Goal: Information Seeking & Learning: Learn about a topic

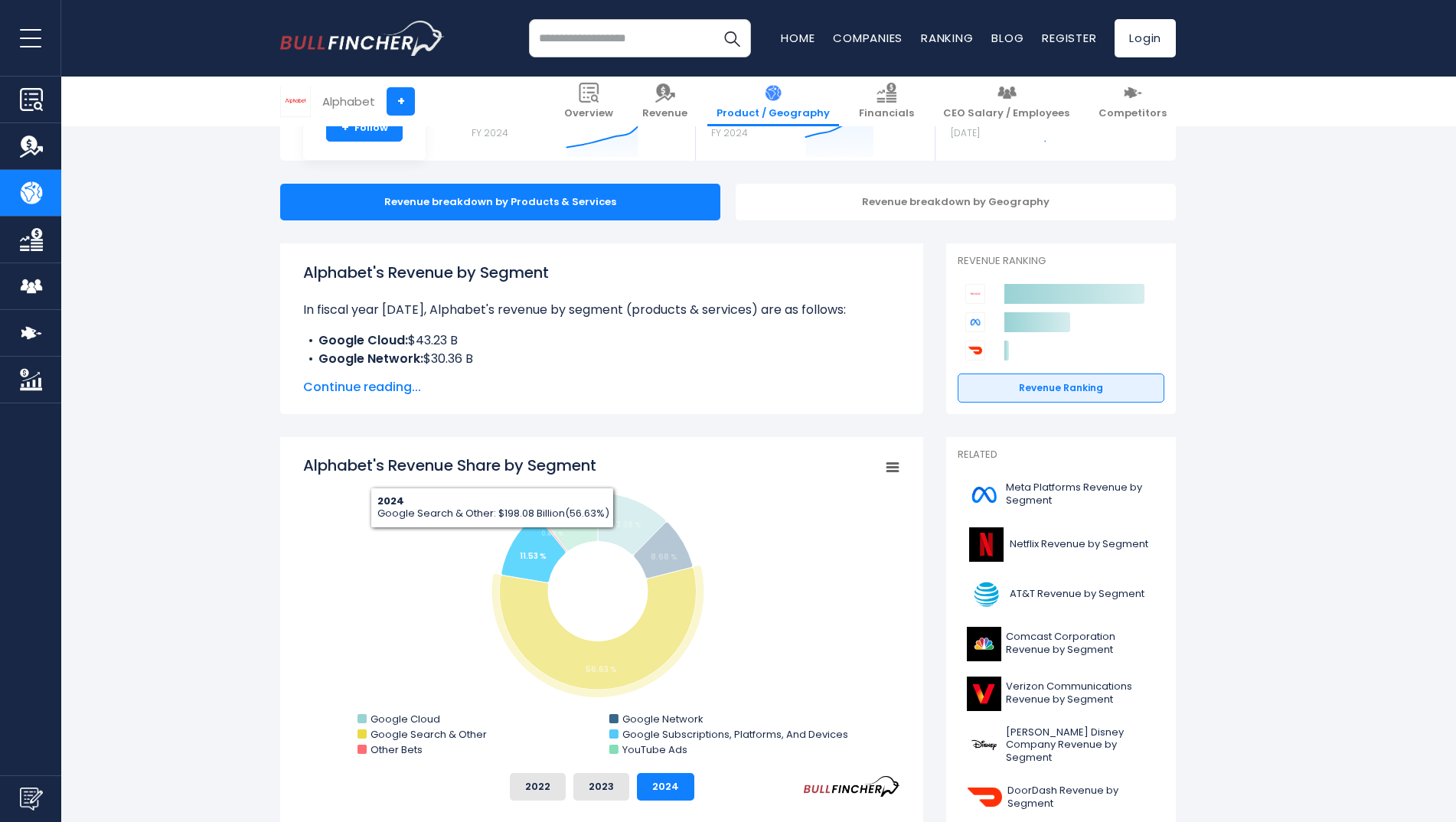
scroll to position [154, 0]
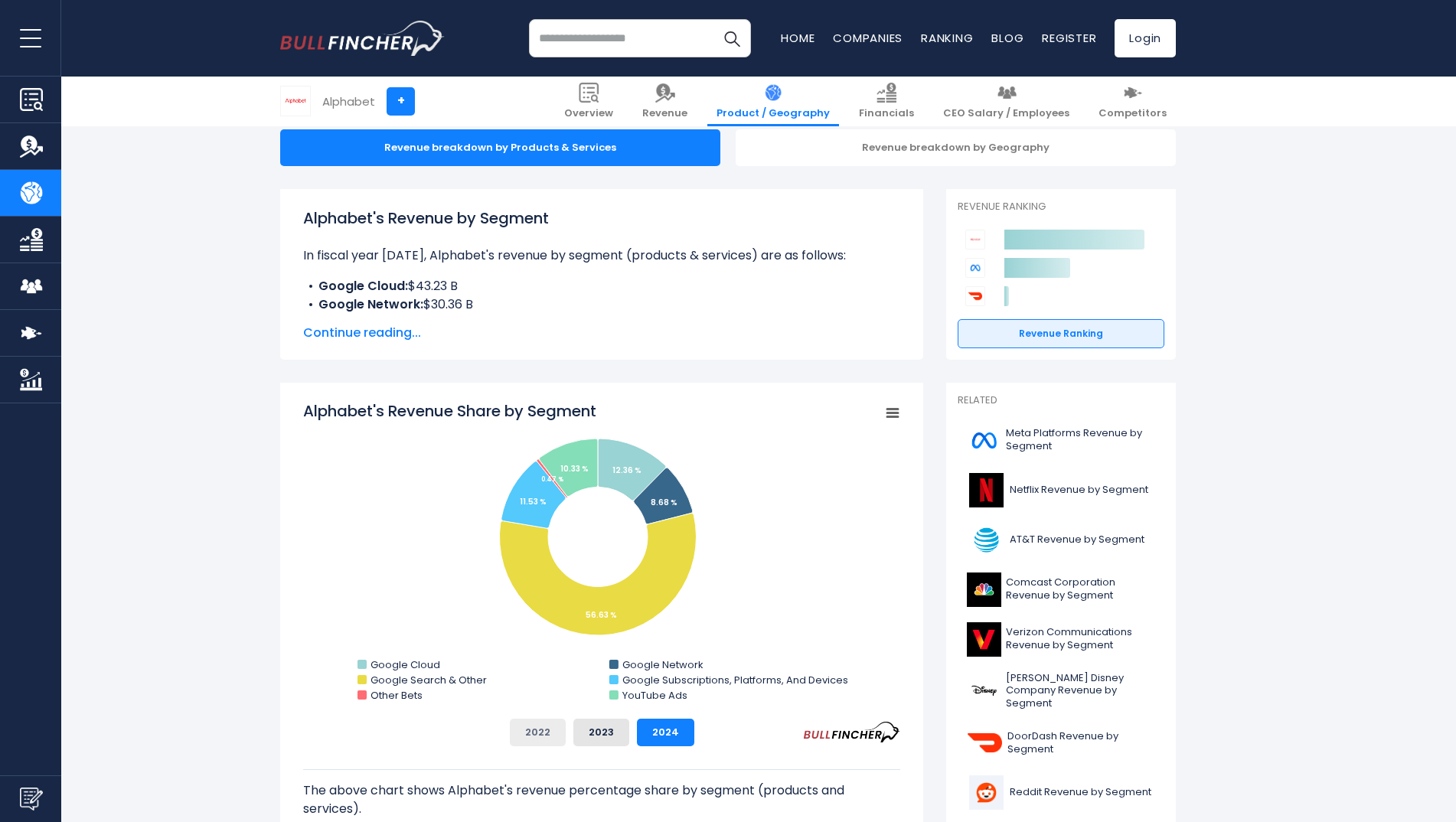
click at [556, 736] on button "2022" at bounding box center [538, 732] width 56 height 28
click at [604, 735] on button "2023" at bounding box center [601, 732] width 56 height 28
click at [666, 739] on button "2024" at bounding box center [666, 732] width 57 height 28
click at [544, 723] on button "2022" at bounding box center [538, 732] width 56 height 28
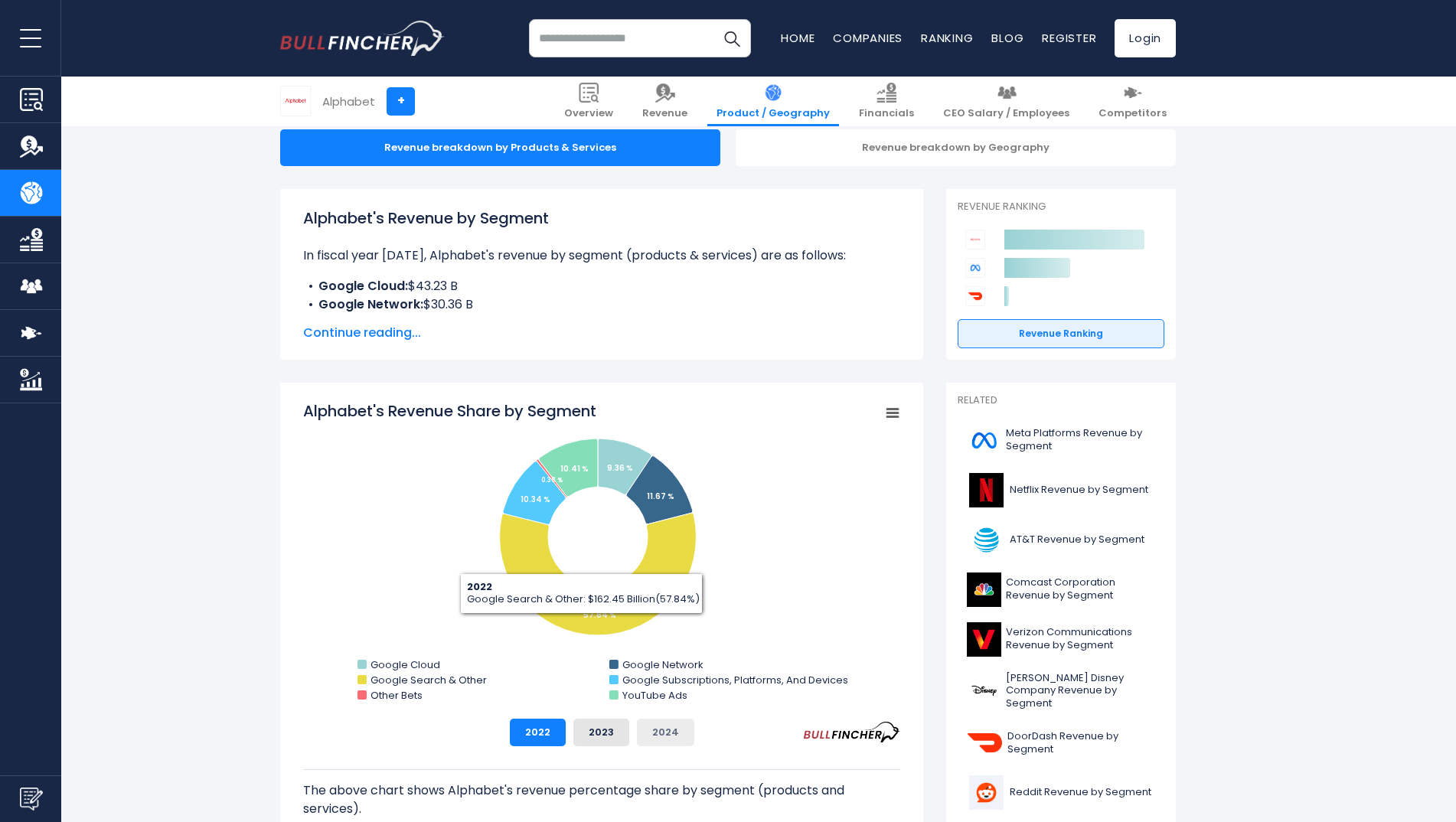
click at [676, 728] on button "2024" at bounding box center [666, 732] width 57 height 28
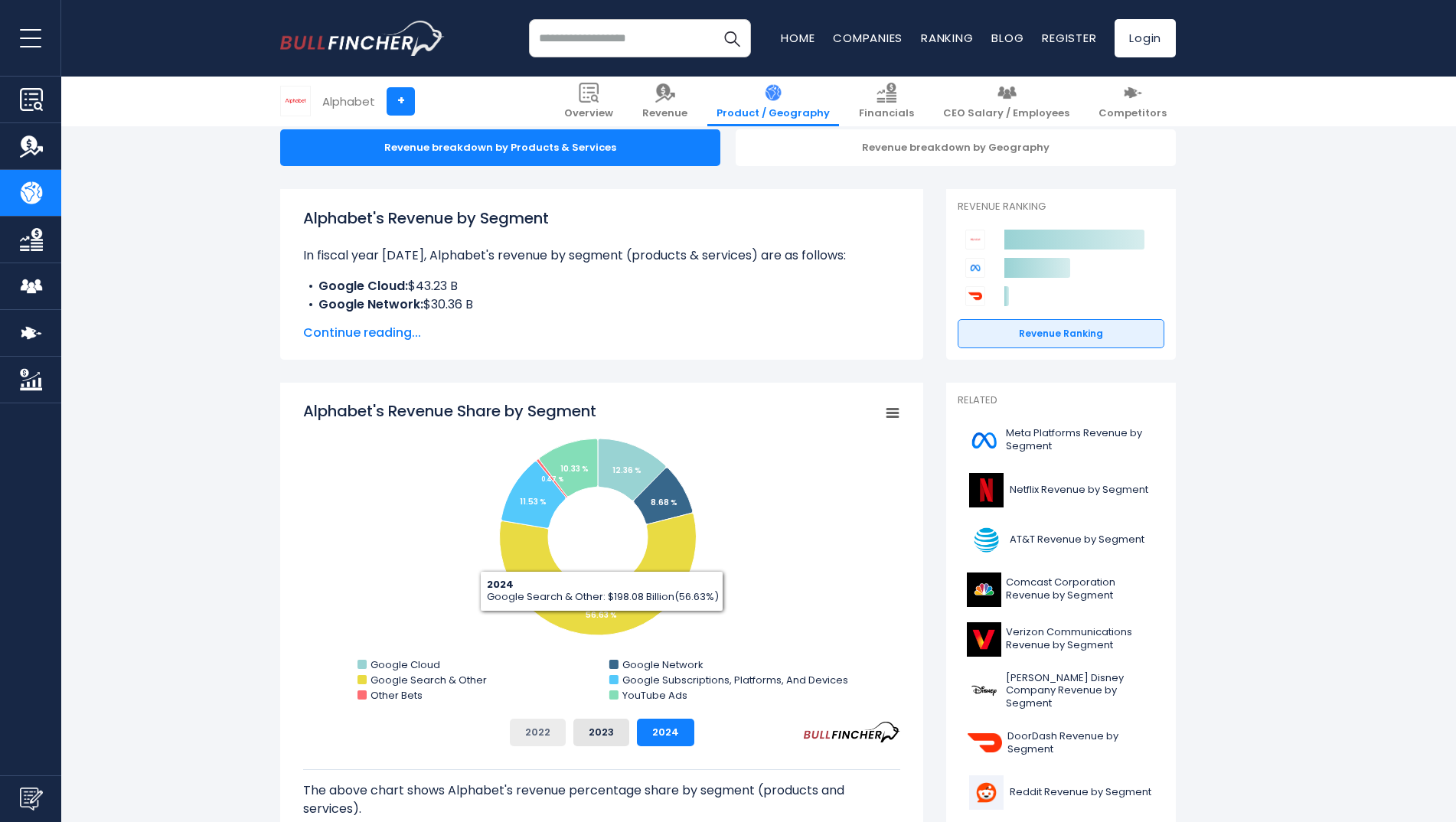
click at [552, 742] on button "2022" at bounding box center [538, 732] width 56 height 28
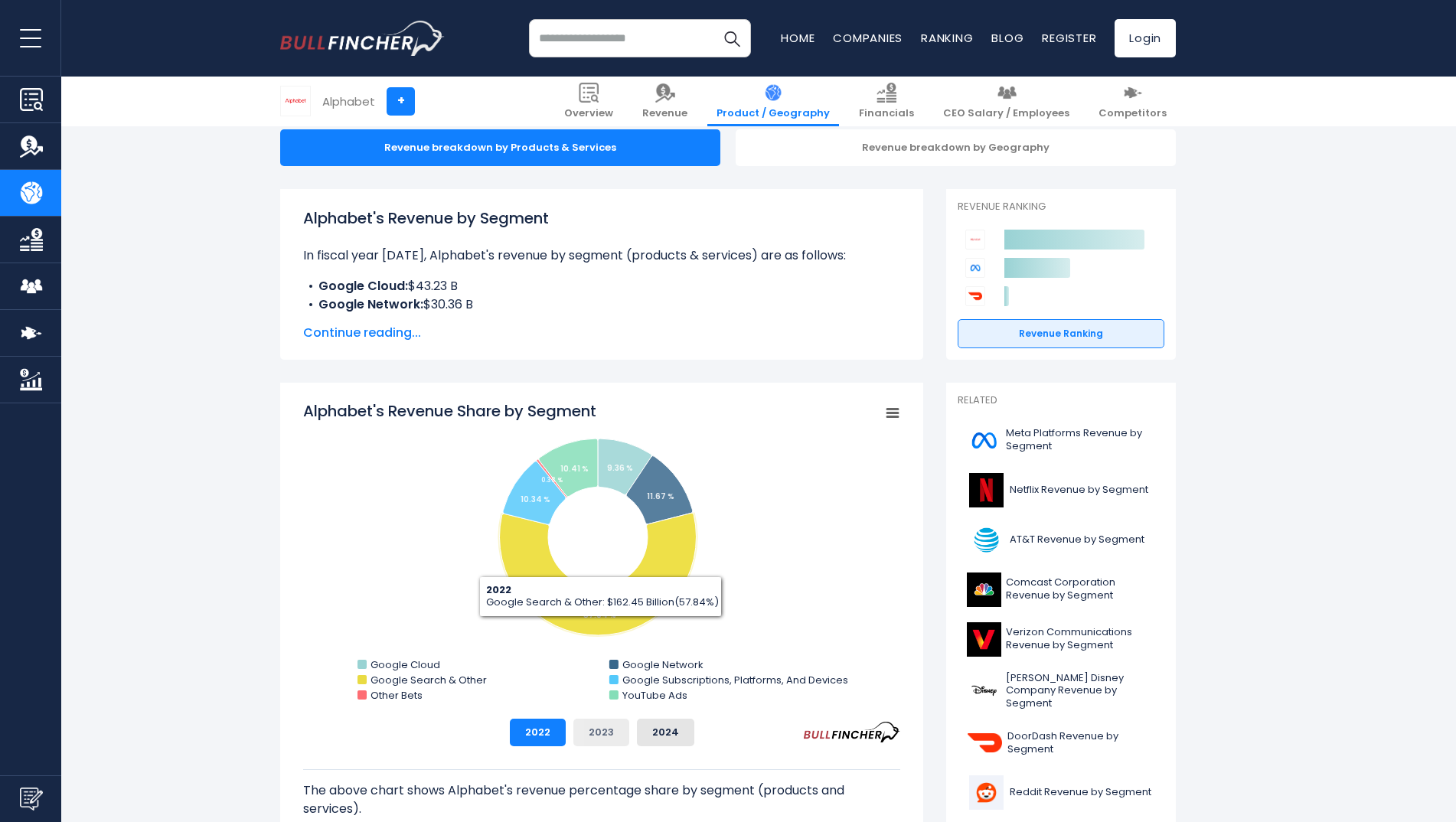
click at [595, 730] on button "2023" at bounding box center [601, 732] width 56 height 28
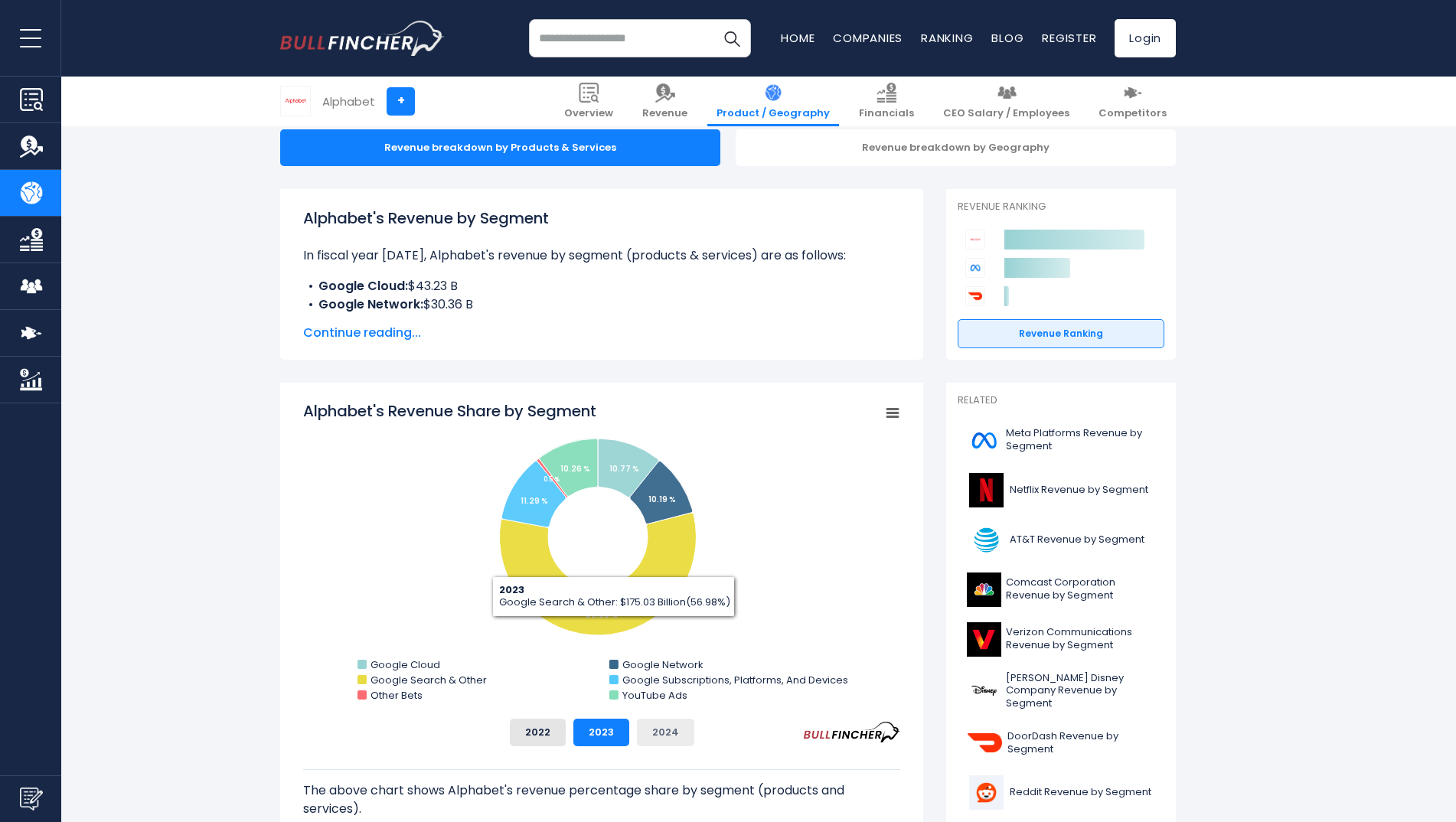
click at [666, 726] on button "2024" at bounding box center [666, 732] width 57 height 28
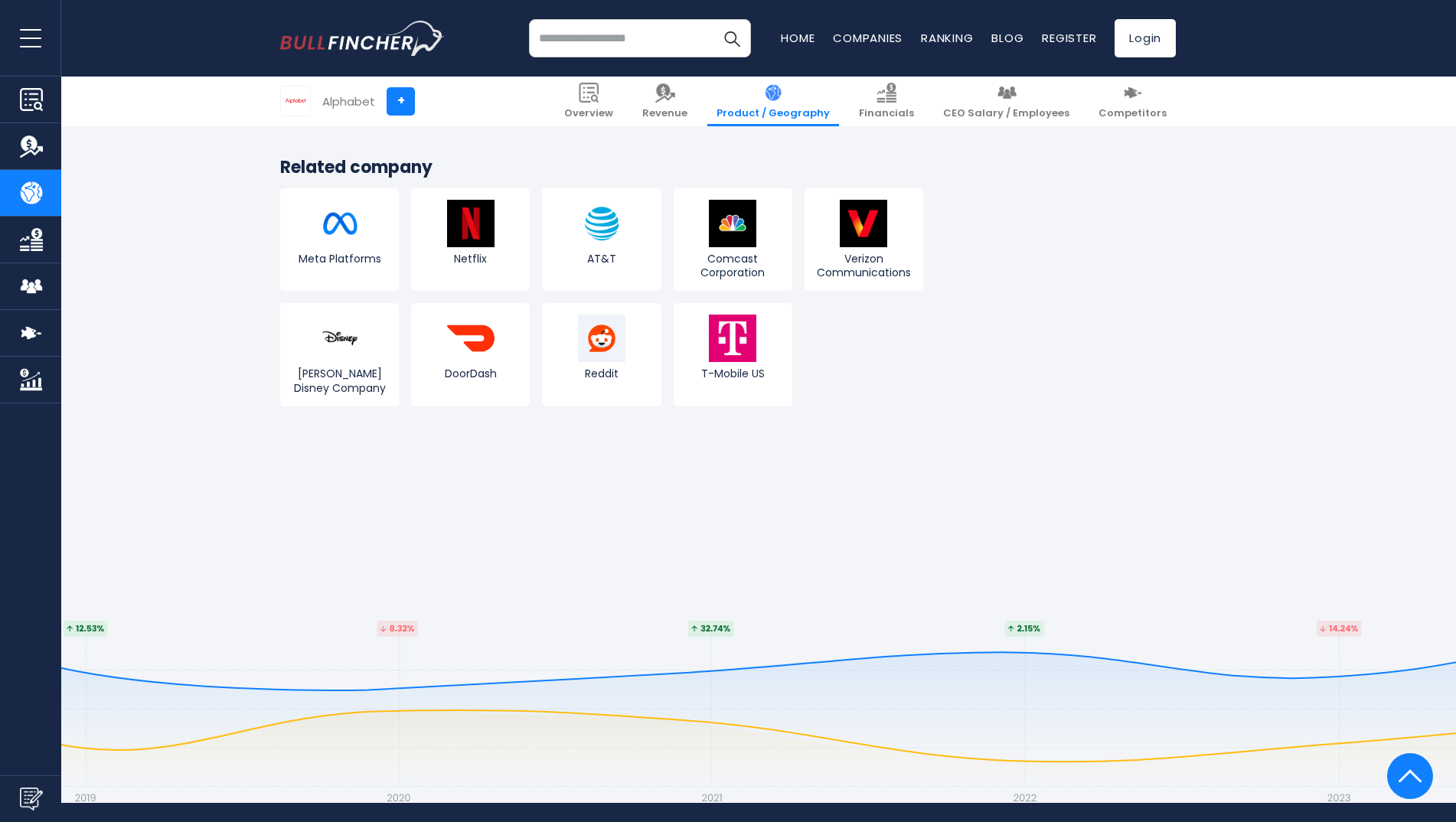
scroll to position [3291, 0]
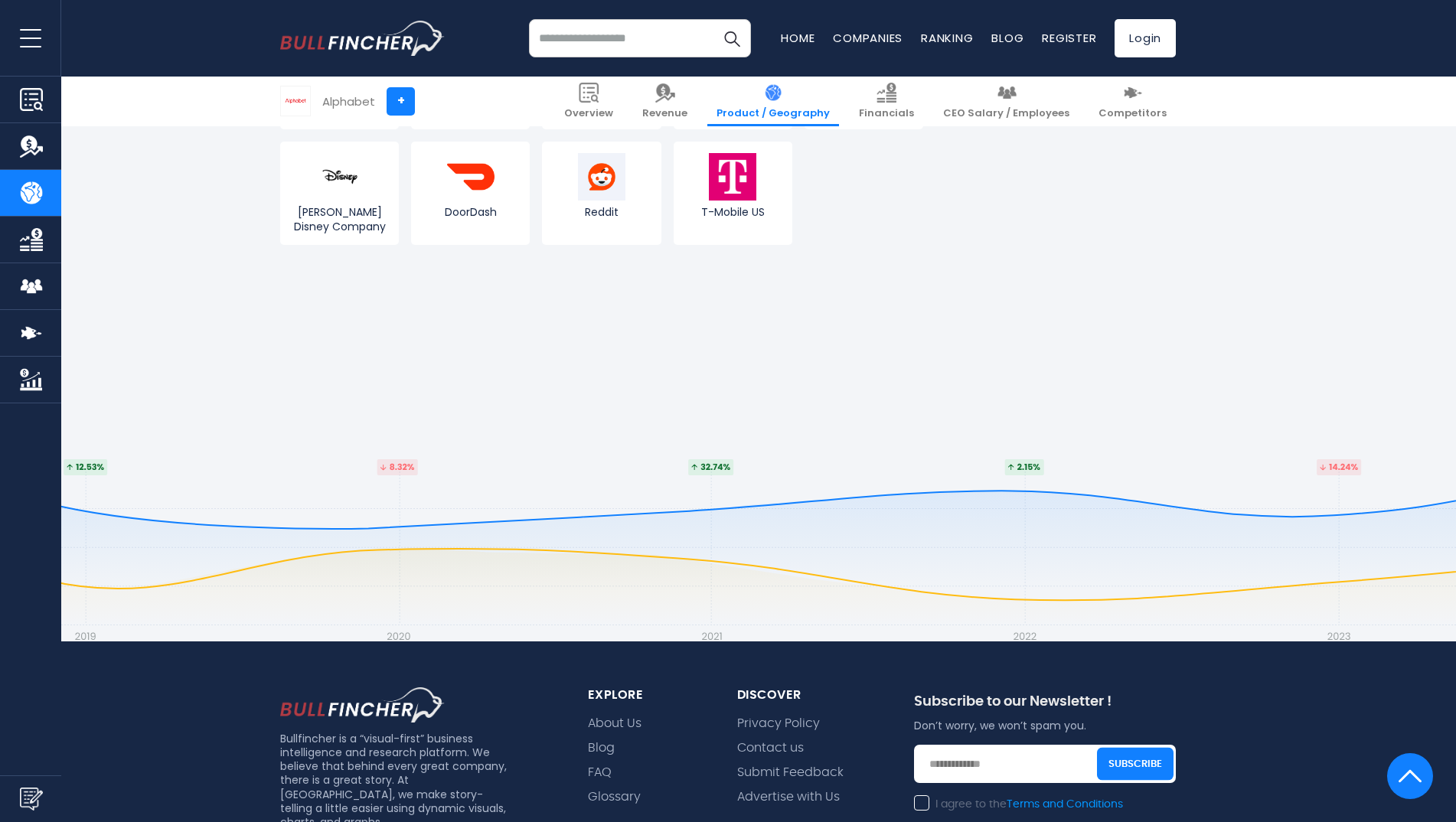
click at [1025, 38] on ul "Home Companies Ranking Blog Register" at bounding box center [938, 38] width 316 height 16
click at [1017, 37] on link "Blog" at bounding box center [1007, 37] width 32 height 16
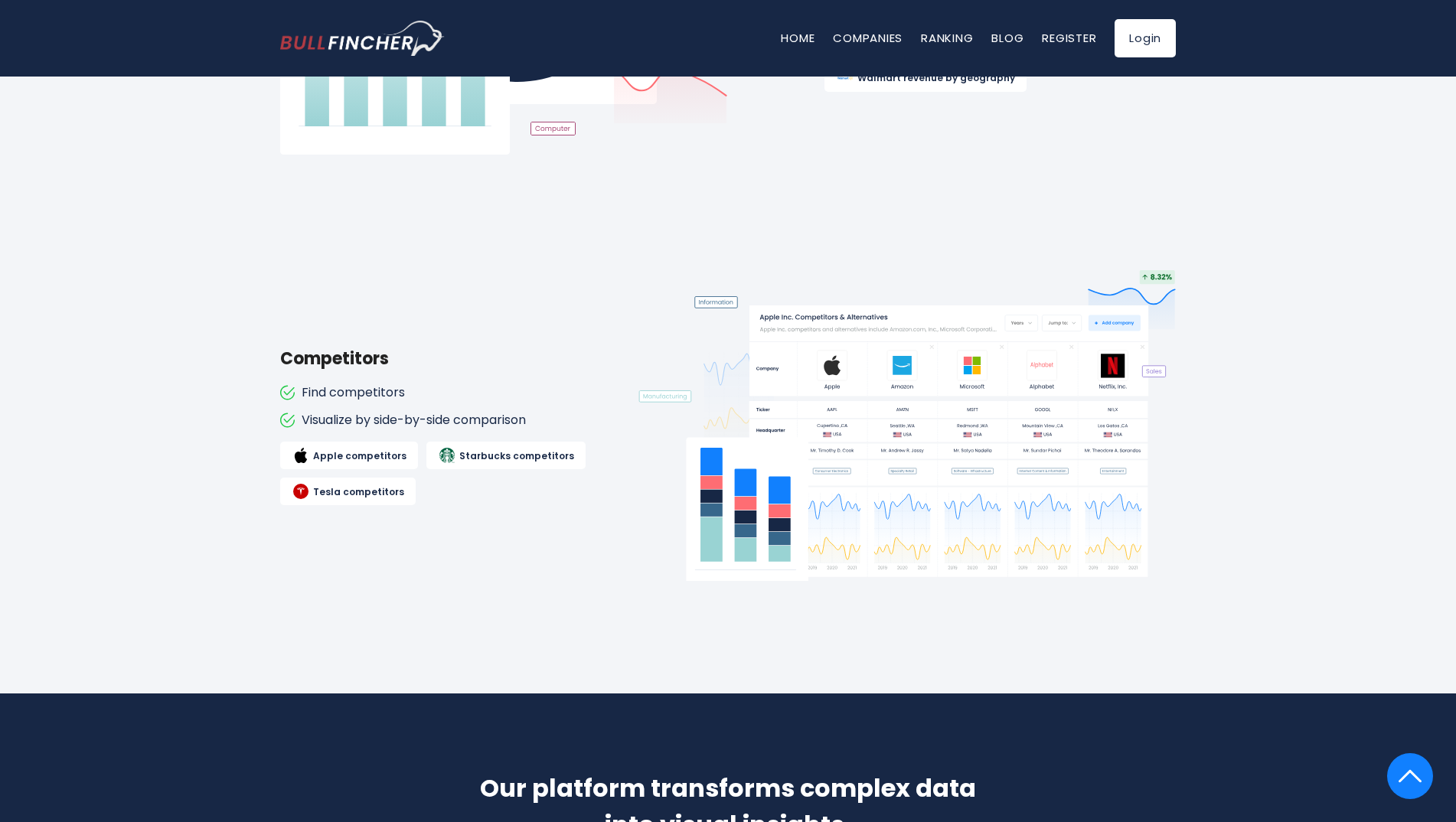
scroll to position [1647, 0]
